Goal: Check status: Check status

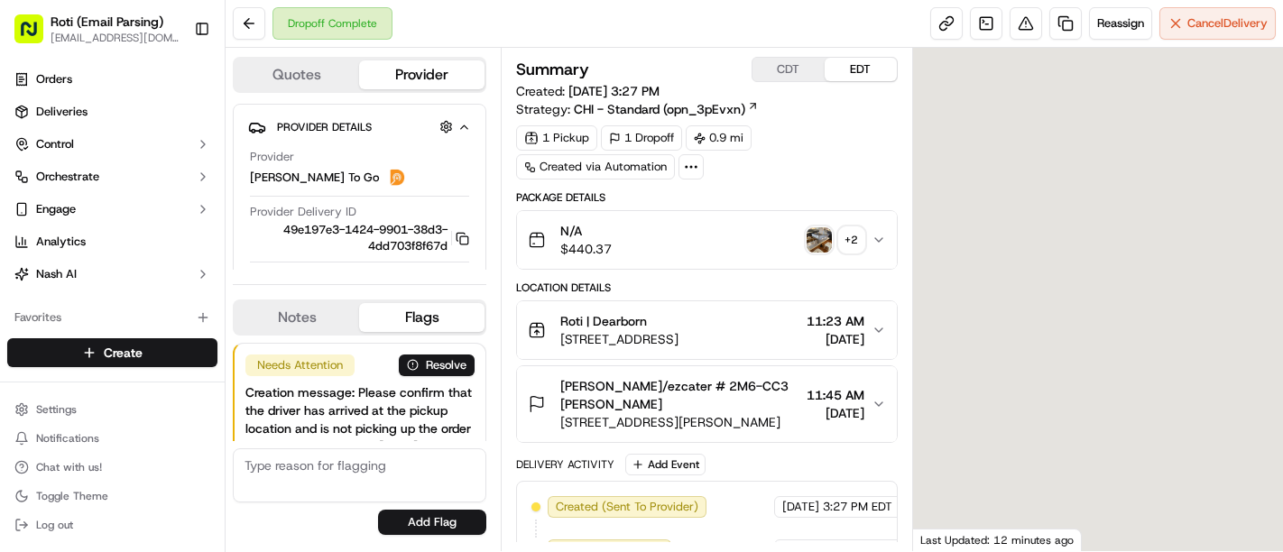
click at [821, 467] on div "Delivery Activity Add Event" at bounding box center [707, 465] width 382 height 22
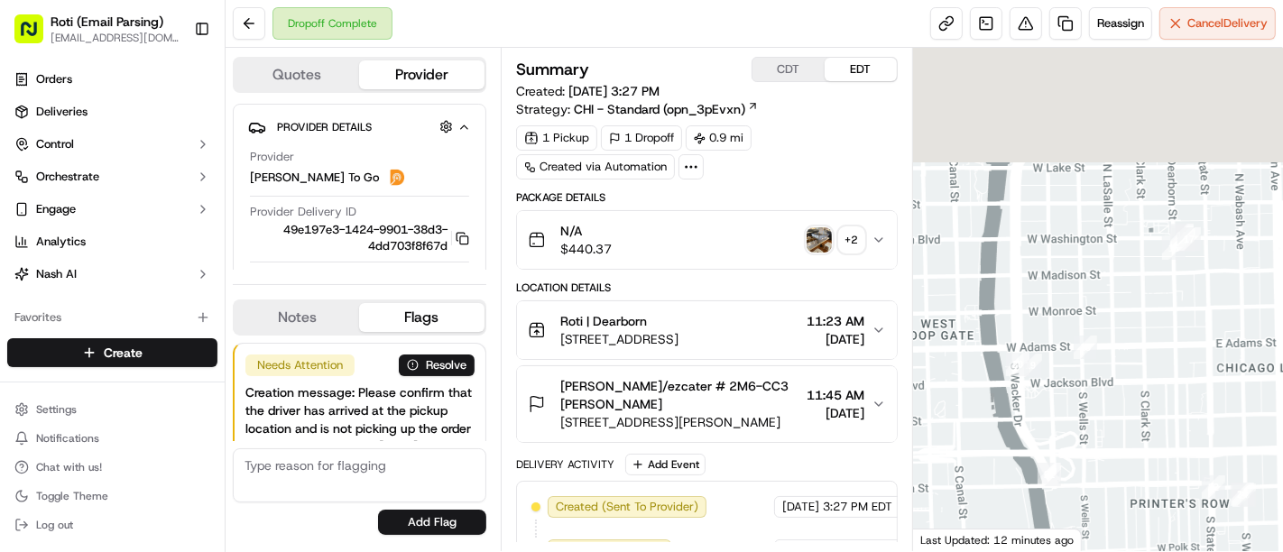
scroll to position [180, 0]
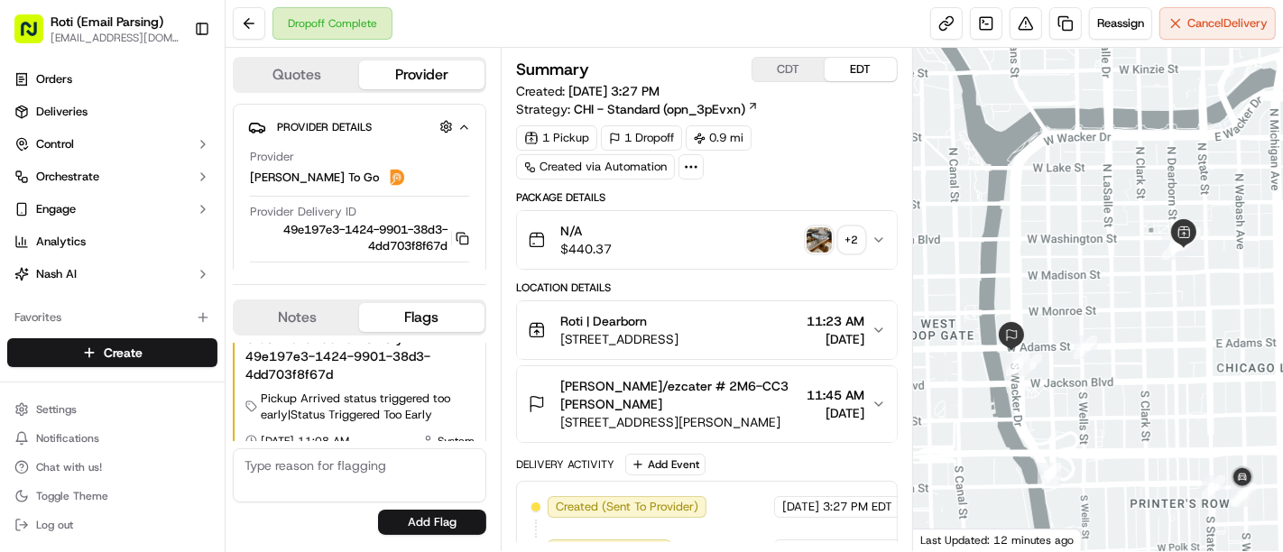
click at [823, 499] on span "3:27 PM EDT" at bounding box center [857, 507] width 69 height 16
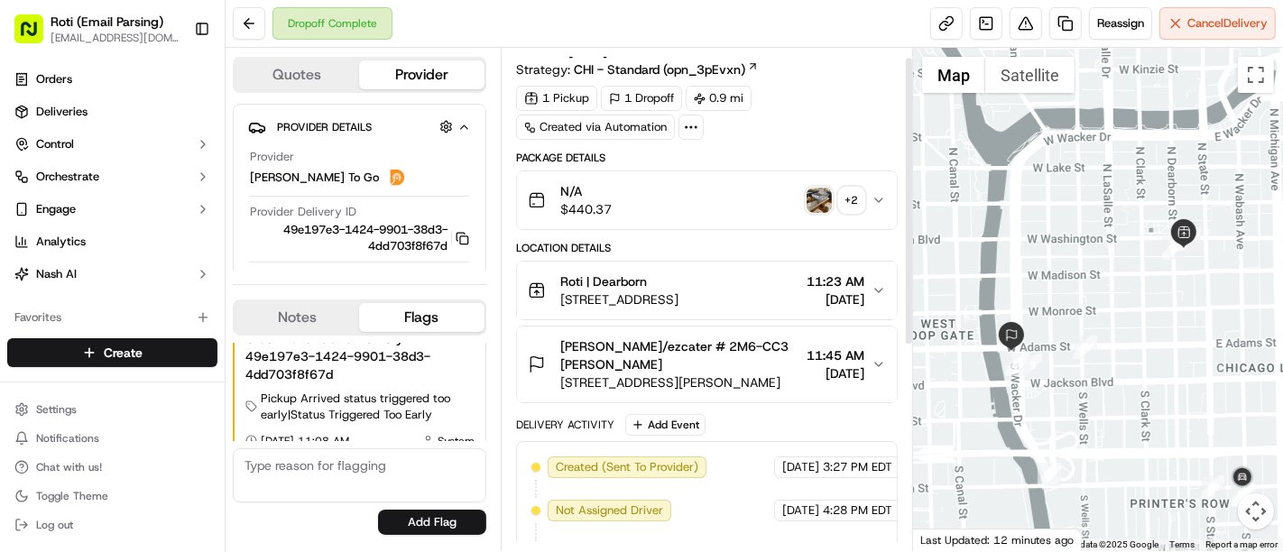
scroll to position [0, 0]
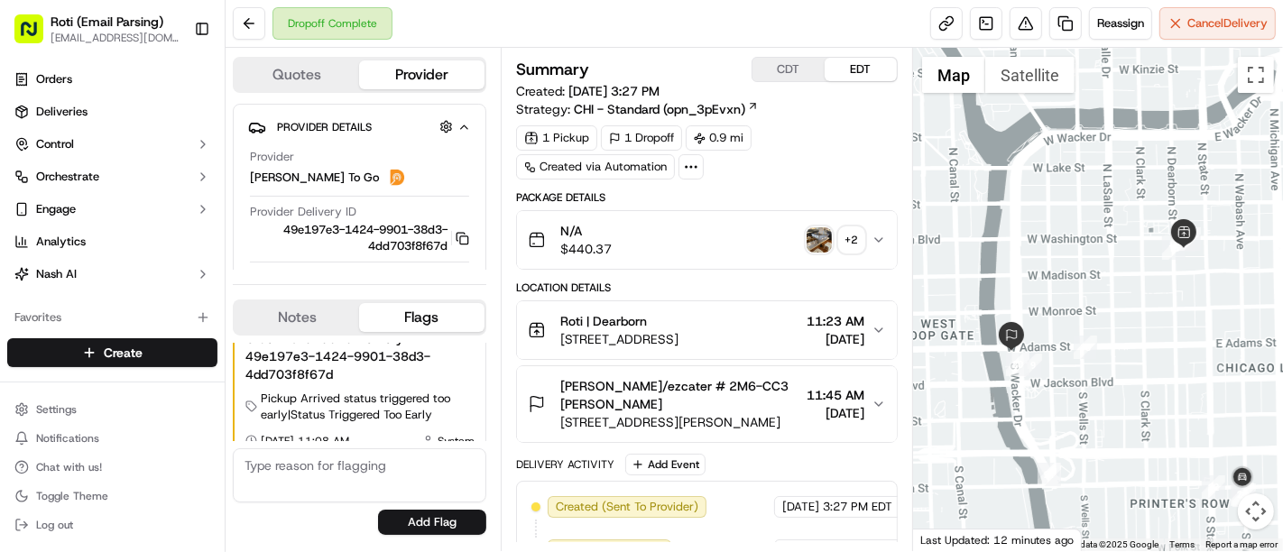
click at [766, 65] on button "CDT" at bounding box center [788, 69] width 72 height 23
click at [814, 236] on img "button" at bounding box center [818, 239] width 25 height 25
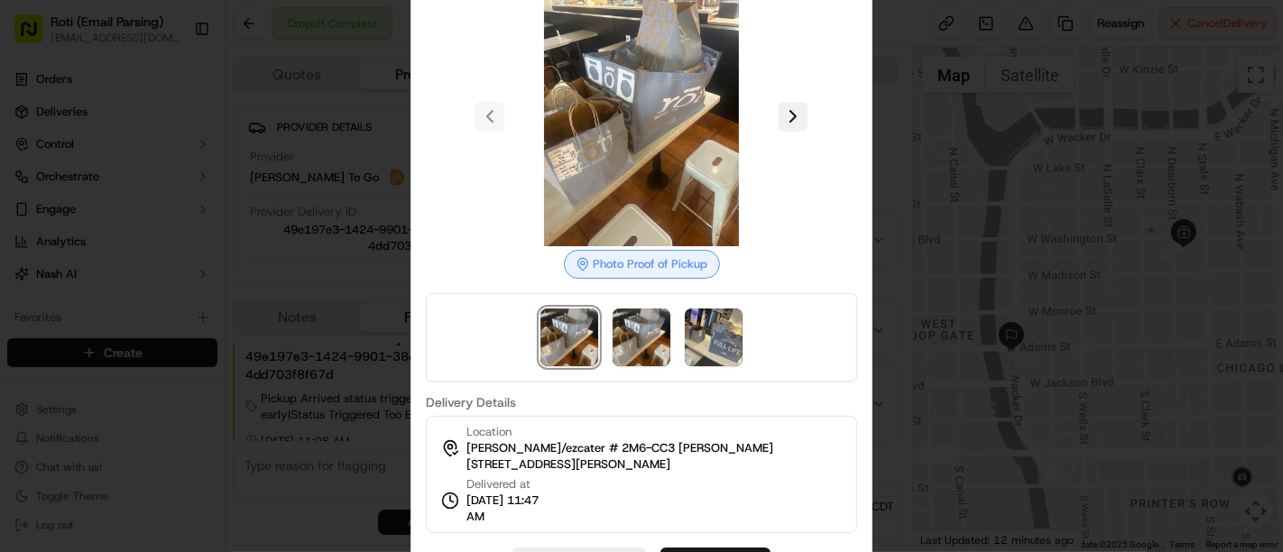
click at [783, 114] on button at bounding box center [792, 116] width 29 height 29
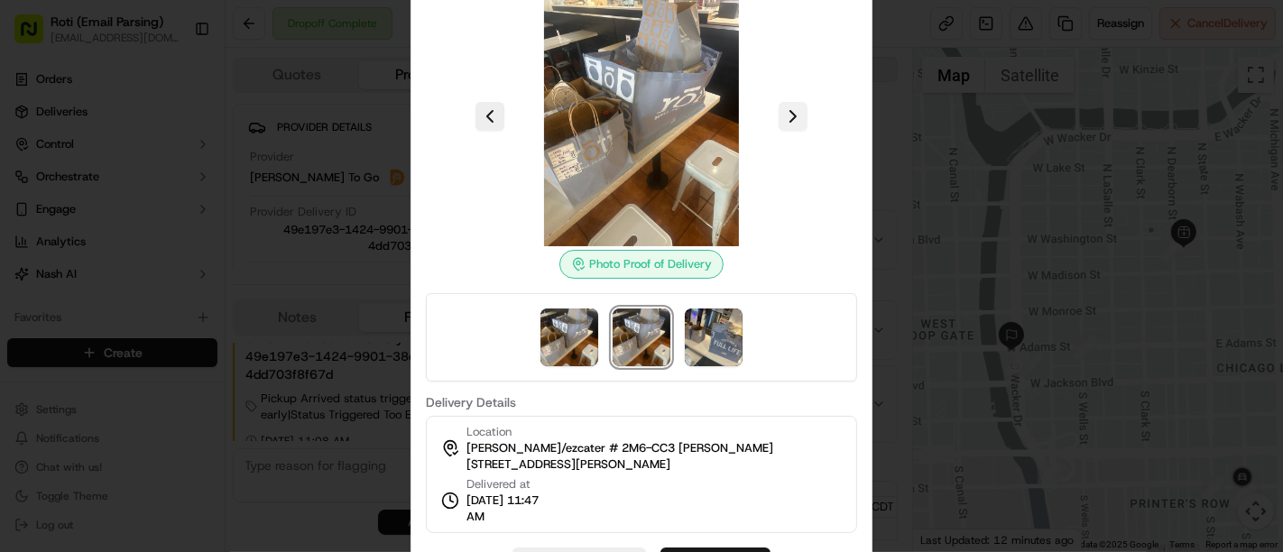
click at [783, 114] on button at bounding box center [792, 116] width 29 height 29
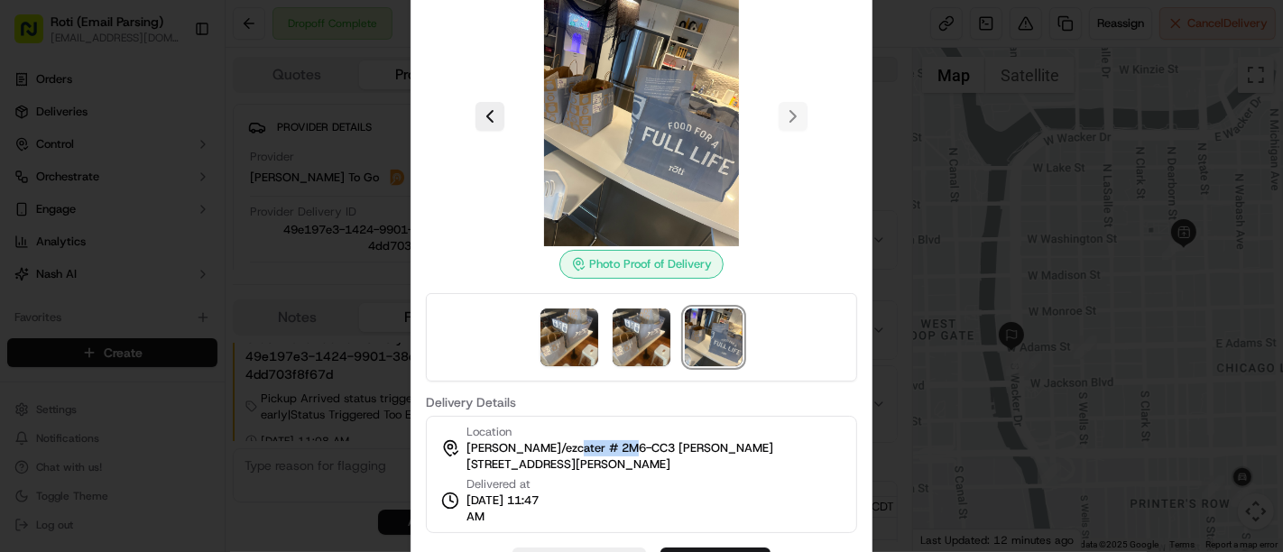
drag, startPoint x: 567, startPoint y: 446, endPoint x: 632, endPoint y: 442, distance: 65.1
click at [632, 442] on span "[PERSON_NAME]/ezcater # 2M6-CC3 [PERSON_NAME]" at bounding box center [619, 448] width 307 height 16
copy span "# 2M6-CC3"
click at [667, 326] on img at bounding box center [641, 337] width 58 height 58
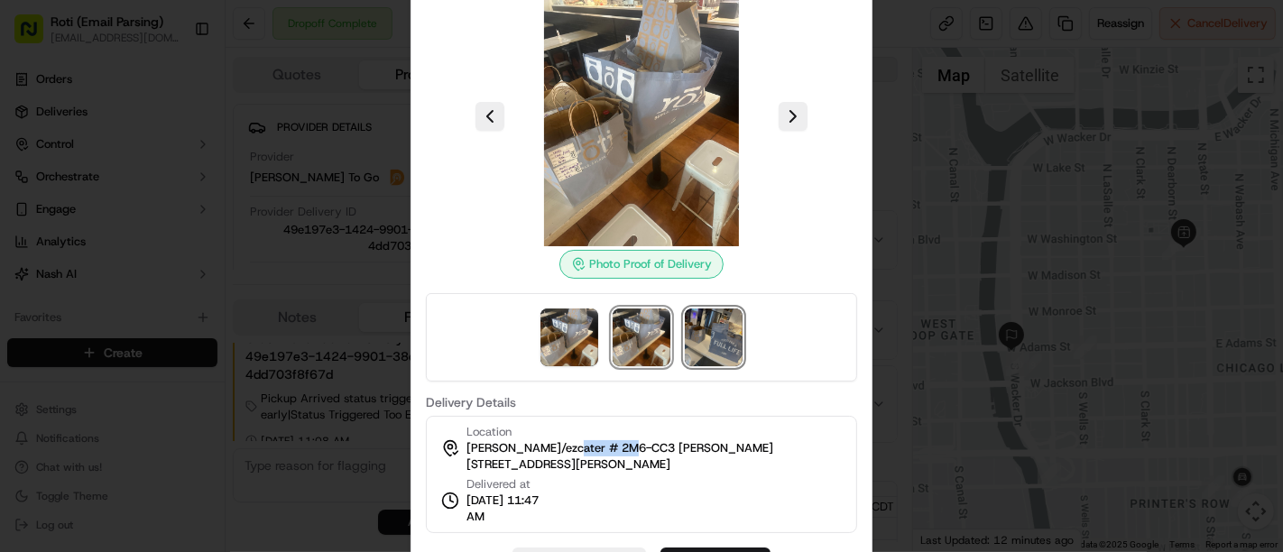
click at [705, 326] on img at bounding box center [714, 337] width 58 height 58
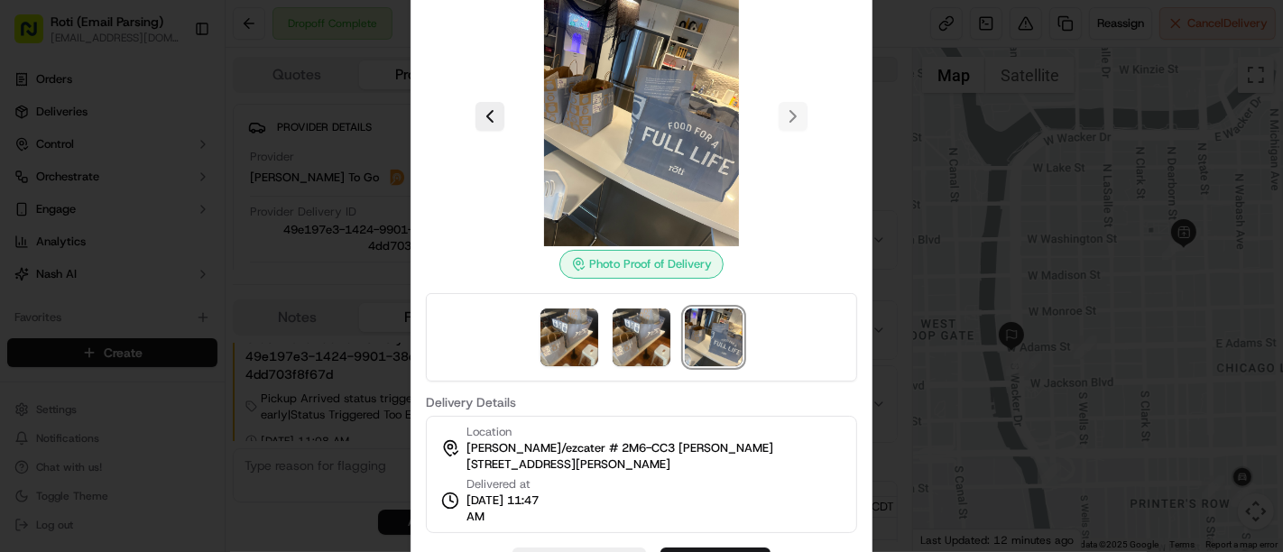
click at [804, 302] on div at bounding box center [641, 337] width 431 height 88
click at [1028, 275] on div at bounding box center [641, 276] width 1283 height 552
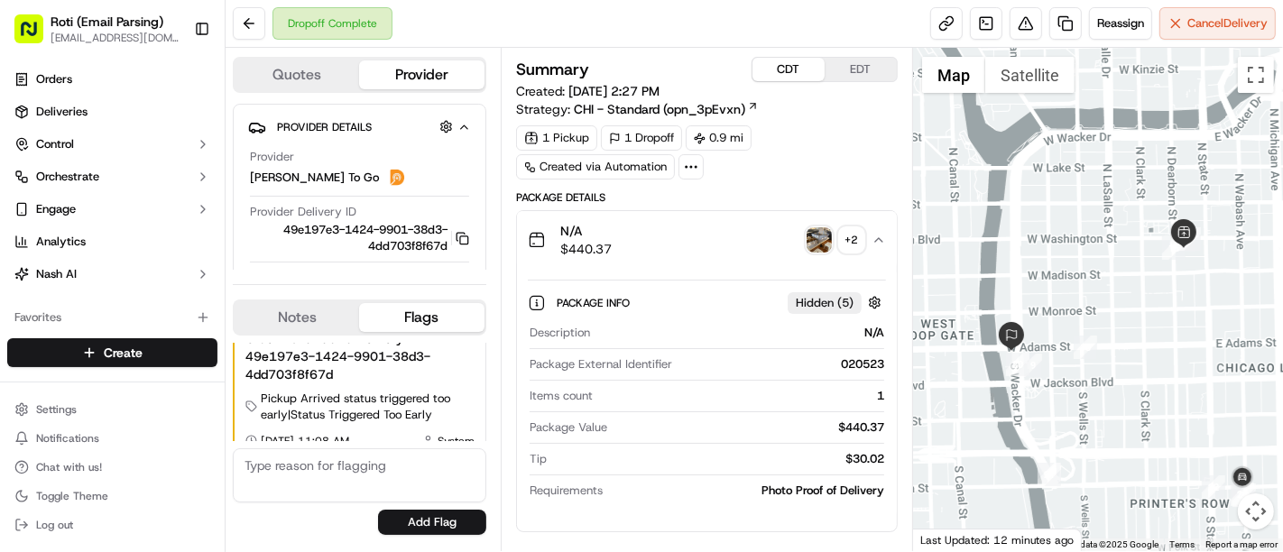
click at [667, 198] on div "Package Details" at bounding box center [707, 197] width 382 height 14
click at [839, 238] on div "+ 2" at bounding box center [851, 239] width 25 height 25
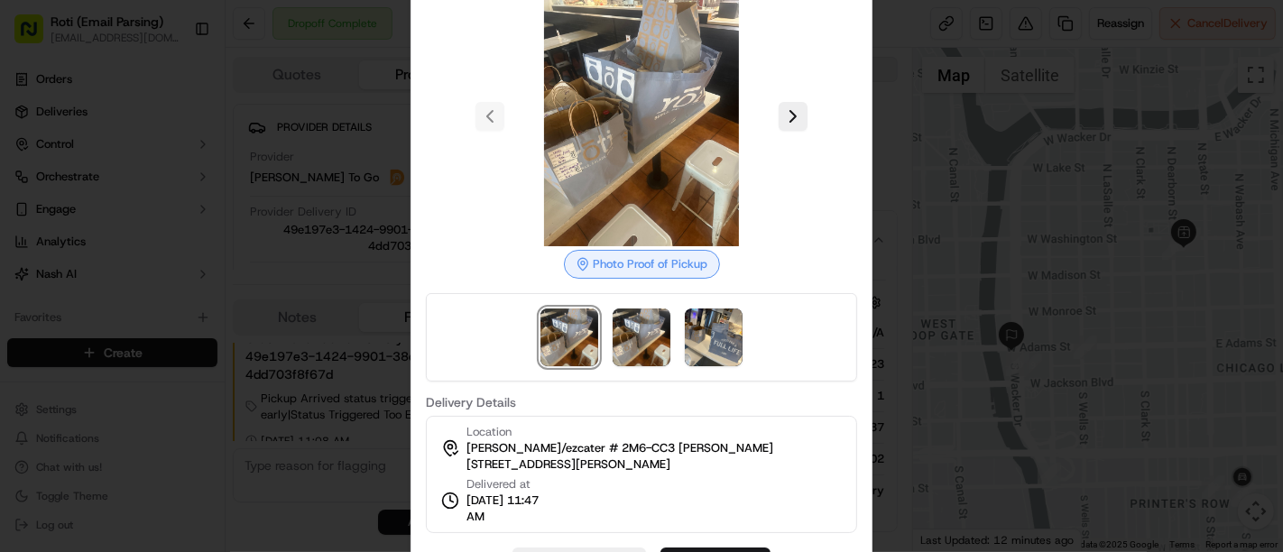
click at [935, 228] on div at bounding box center [641, 276] width 1283 height 552
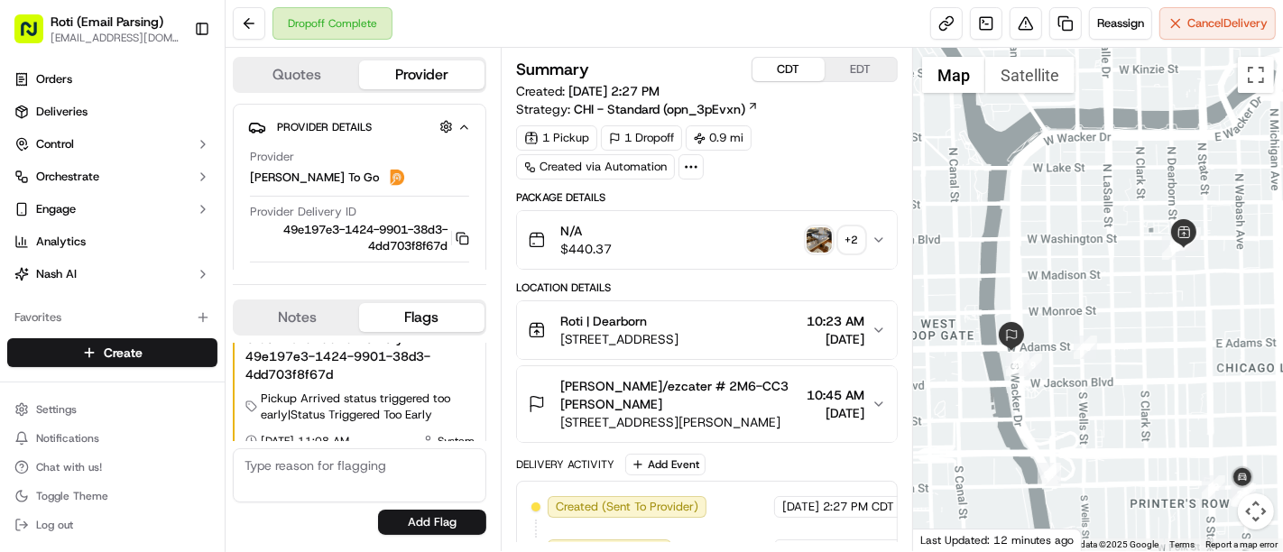
click at [807, 238] on img "button" at bounding box center [818, 239] width 25 height 25
